Goal: Task Accomplishment & Management: Use online tool/utility

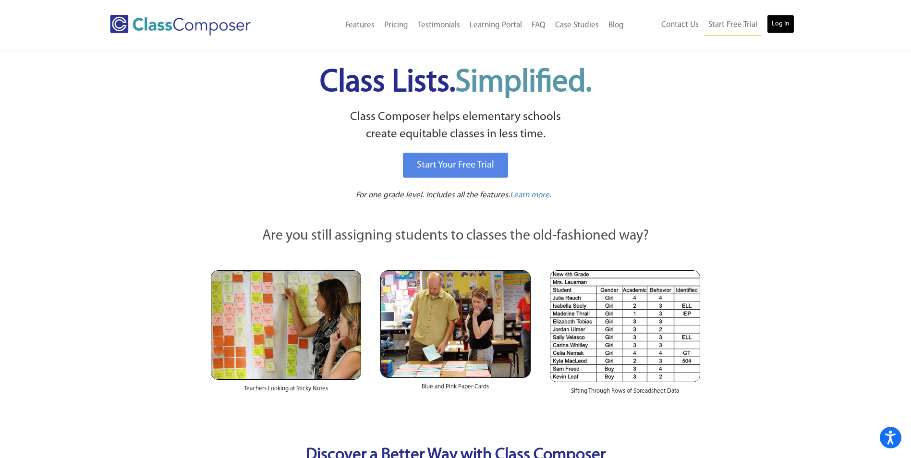
click at [777, 24] on link "Log In" at bounding box center [780, 23] width 27 height 19
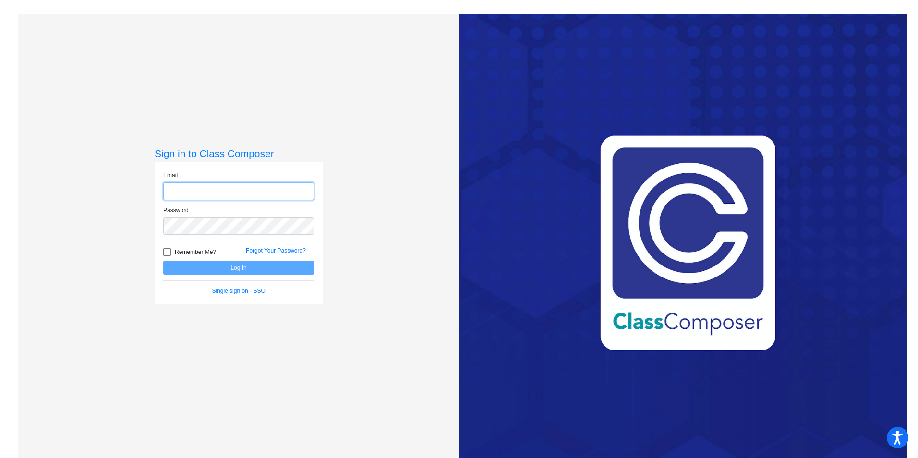
type input "[EMAIL_ADDRESS][DOMAIN_NAME]"
click at [220, 268] on button "Log In" at bounding box center [238, 268] width 151 height 14
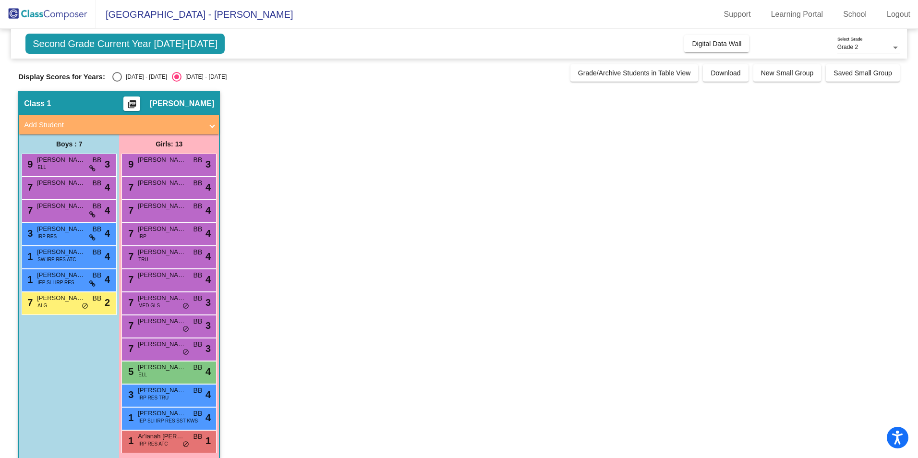
click at [158, 39] on span "Second Grade Current Year [DATE]-[DATE]" at bounding box center [124, 44] width 199 height 20
click at [853, 40] on div "Grade 2 Select Grade" at bounding box center [868, 45] width 62 height 16
click at [853, 40] on span "Grade 2" at bounding box center [868, 47] width 62 height 17
click at [876, 49] on div "Grade 2" at bounding box center [864, 47] width 54 height 7
click at [876, 49] on span "Grade 2" at bounding box center [868, 47] width 62 height 17
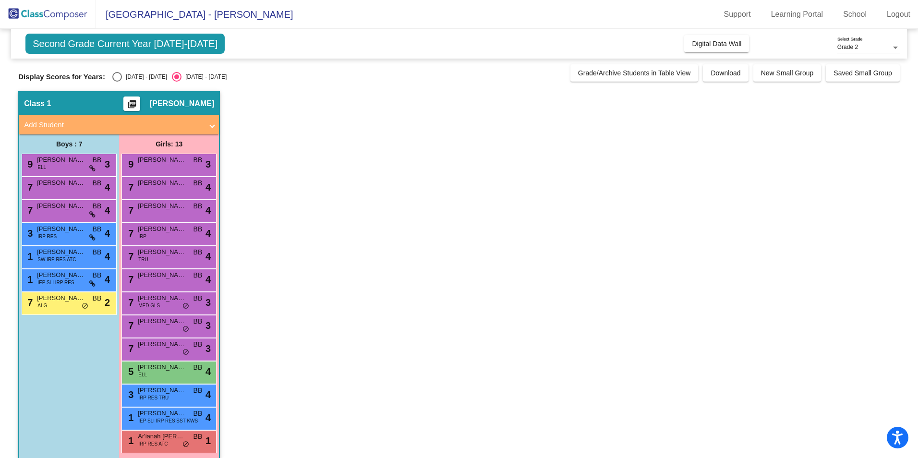
click at [70, 49] on span "Second Grade Current Year [DATE]-[DATE]" at bounding box center [124, 44] width 199 height 20
click at [122, 77] on div "[DATE] - [DATE]" at bounding box center [144, 76] width 45 height 9
click at [117, 82] on input "[DATE] - [DATE]" at bounding box center [117, 82] width 0 height 0
radio input "true"
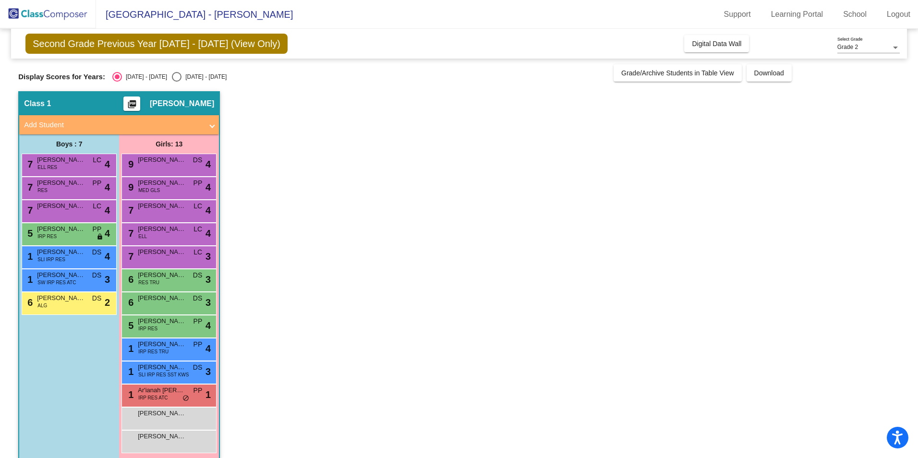
click at [181, 74] on div "[DATE] - [DATE]" at bounding box center [203, 76] width 45 height 9
click at [176, 82] on input "[DATE] - [DATE]" at bounding box center [176, 82] width 0 height 0
radio input "true"
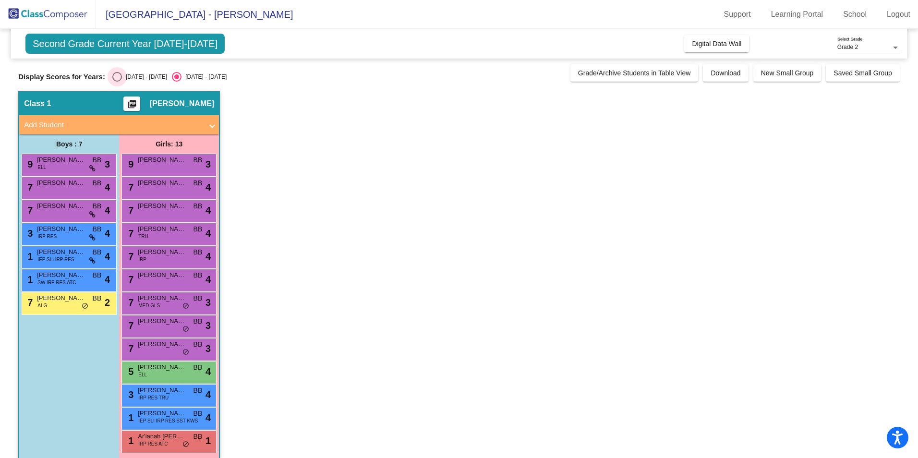
click at [133, 73] on div "[DATE] - [DATE]" at bounding box center [144, 76] width 45 height 9
click at [117, 82] on input "[DATE] - [DATE]" at bounding box center [117, 82] width 0 height 0
radio input "true"
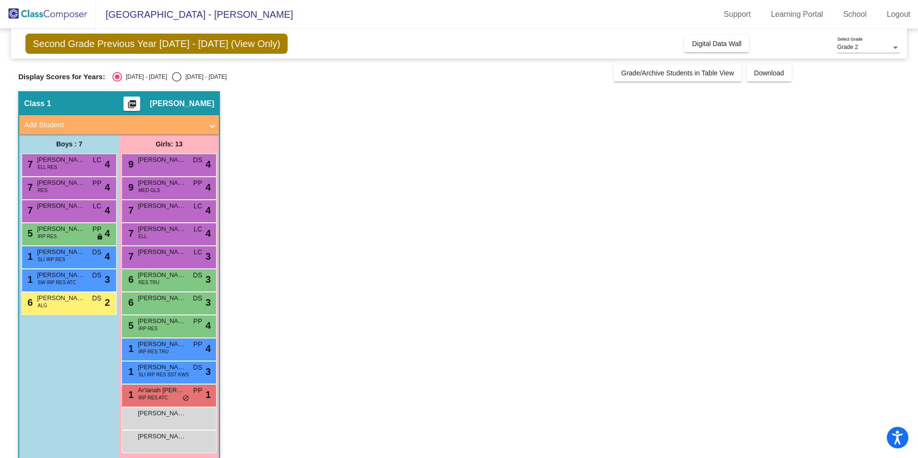
click at [181, 79] on div "[DATE] - [DATE]" at bounding box center [203, 76] width 45 height 9
click at [177, 82] on input "[DATE] - [DATE]" at bounding box center [176, 82] width 0 height 0
radio input "true"
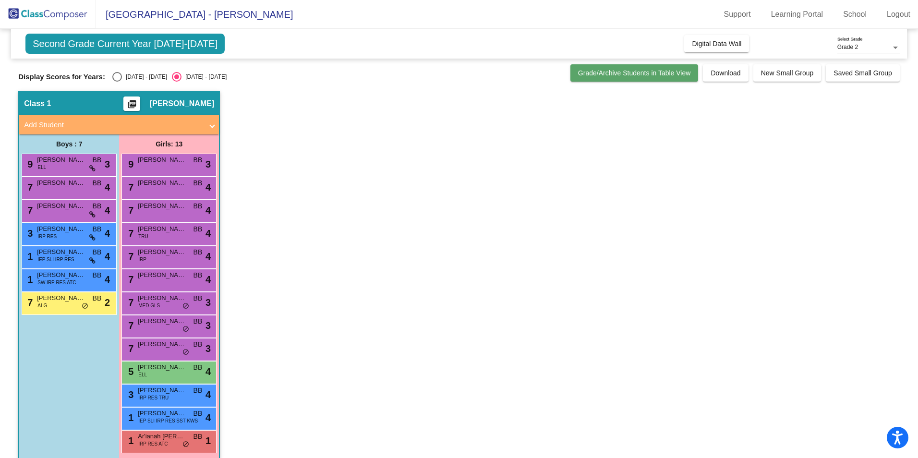
click at [659, 77] on span "Grade/Archive Students in Table View" at bounding box center [634, 73] width 113 height 8
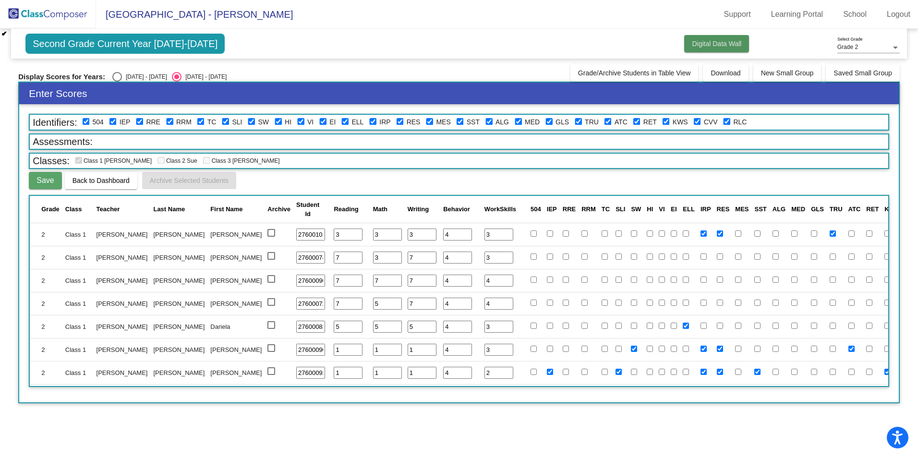
click at [711, 40] on span "Digital Data Wall" at bounding box center [716, 44] width 49 height 8
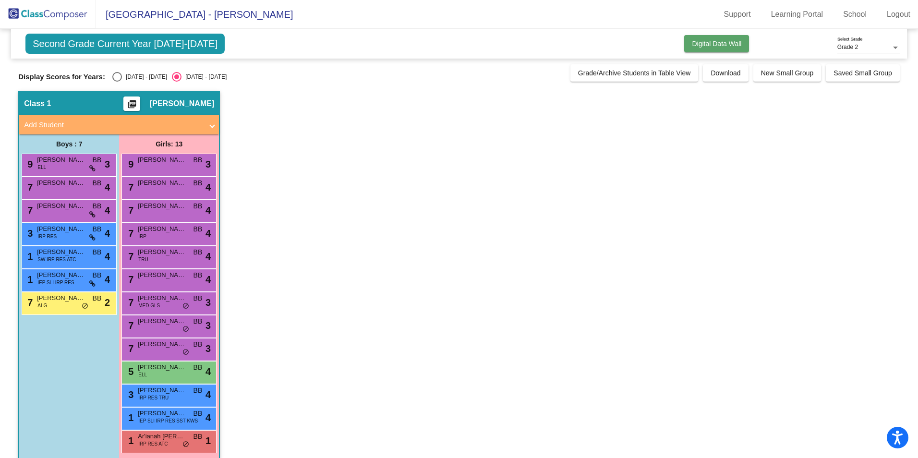
click at [732, 44] on span "Digital Data Wall" at bounding box center [716, 44] width 49 height 8
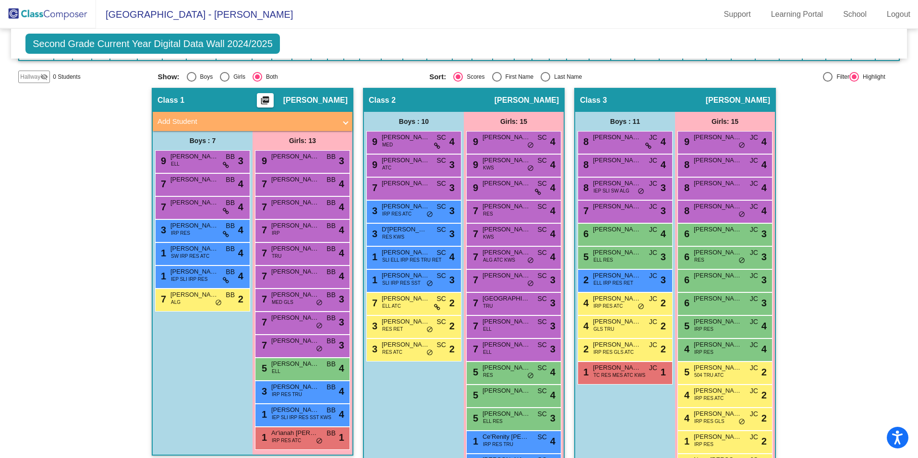
scroll to position [178, 0]
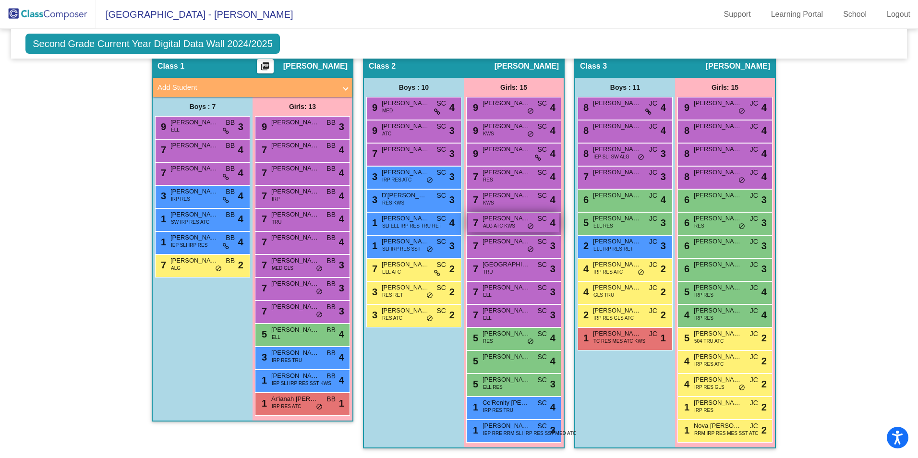
click at [522, 225] on div "7 [PERSON_NAME] ALG ATC KWS SC lock do_not_disturb_alt 4" at bounding box center [514, 223] width 92 height 20
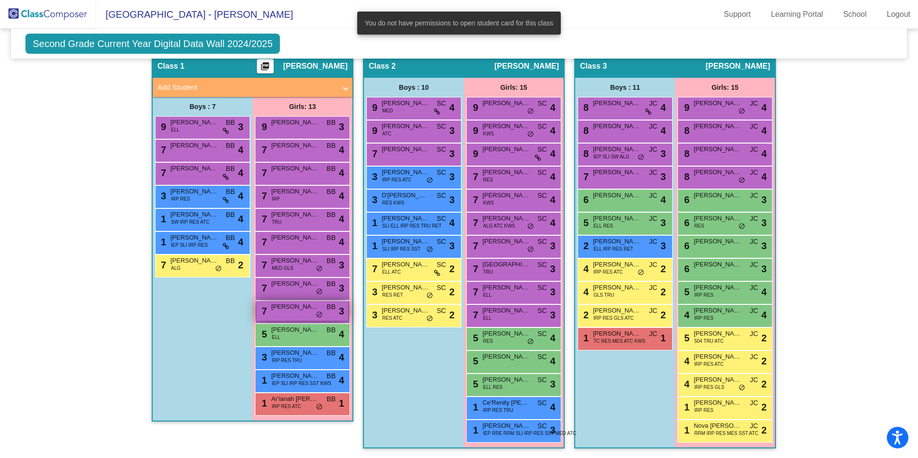
click at [302, 310] on span "[PERSON_NAME]" at bounding box center [295, 307] width 48 height 10
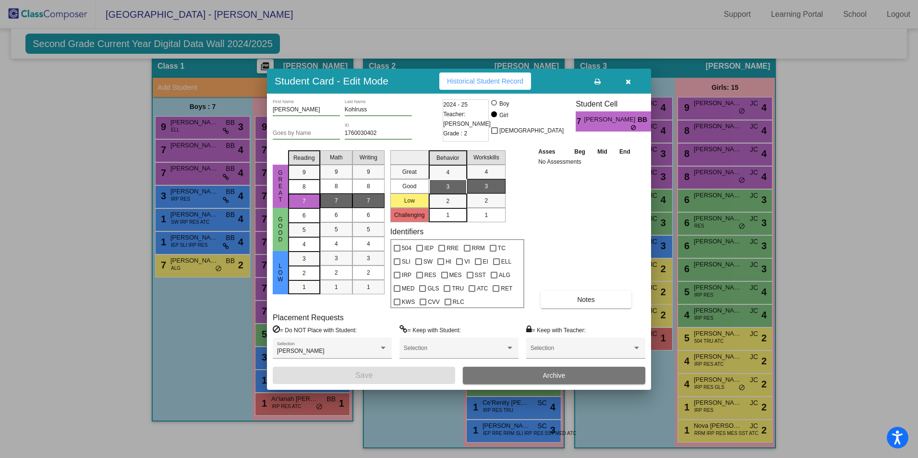
click at [632, 85] on button "button" at bounding box center [628, 80] width 31 height 17
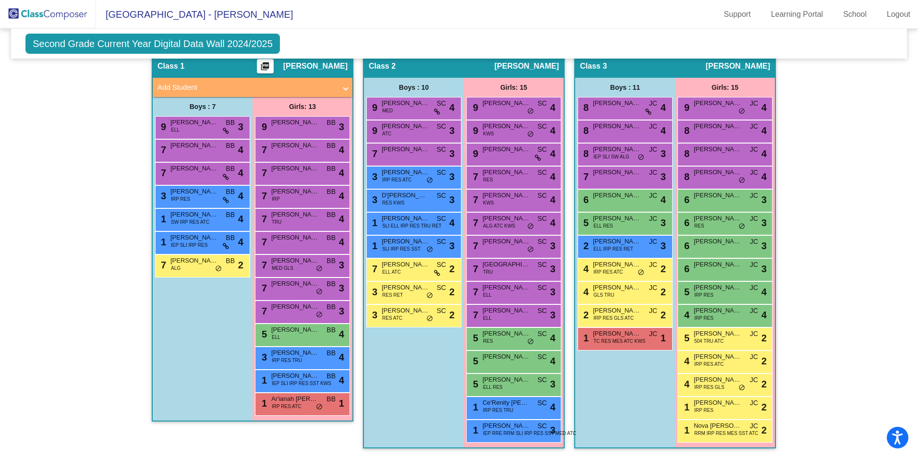
scroll to position [0, 0]
